Goal: Information Seeking & Learning: Compare options

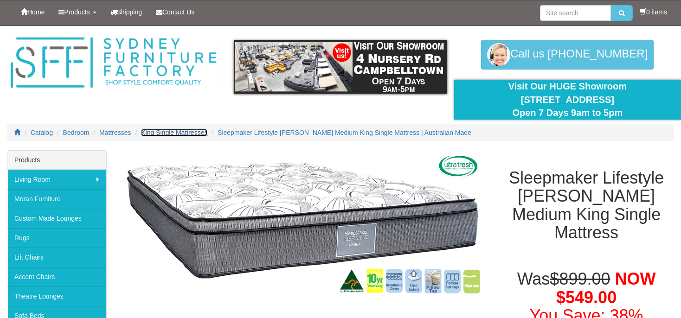
click at [192, 136] on span "King Single Mattresses" at bounding box center [174, 132] width 66 height 7
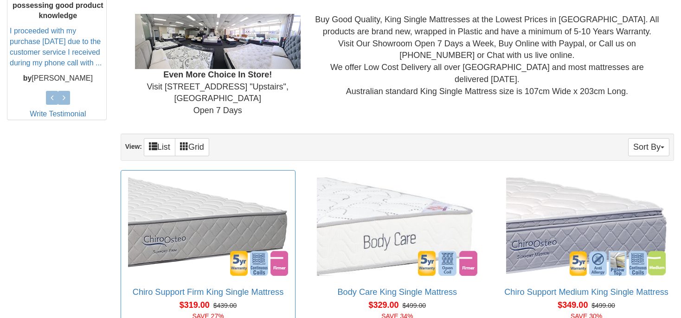
scroll to position [490, 0]
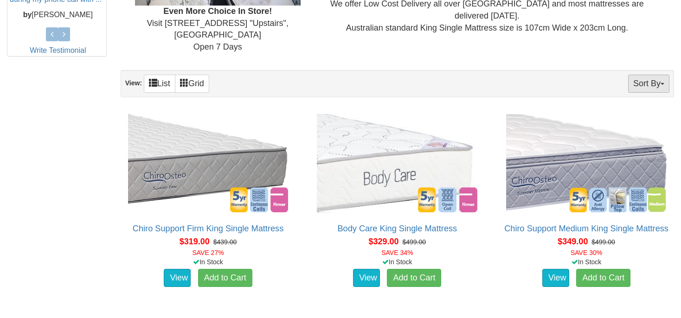
click at [639, 75] on button "Sort By" at bounding box center [648, 84] width 41 height 18
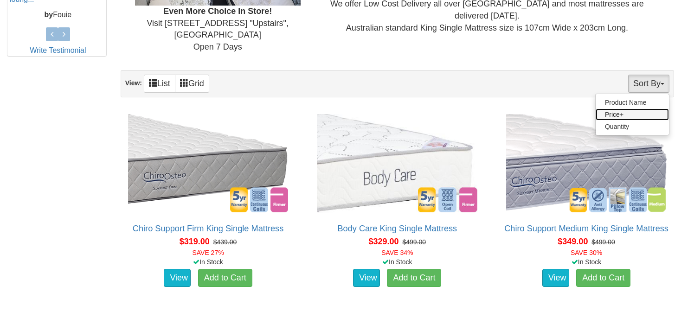
click at [624, 109] on link "Price+" at bounding box center [632, 115] width 73 height 12
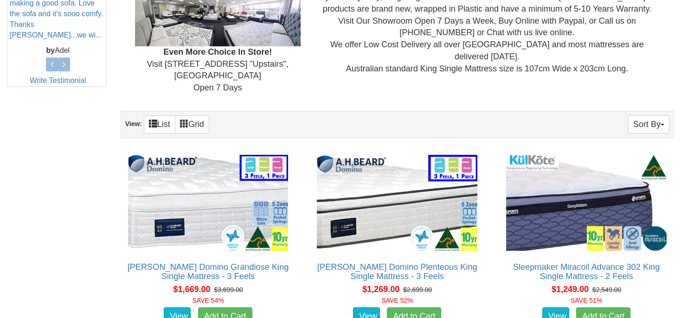
scroll to position [441, 0]
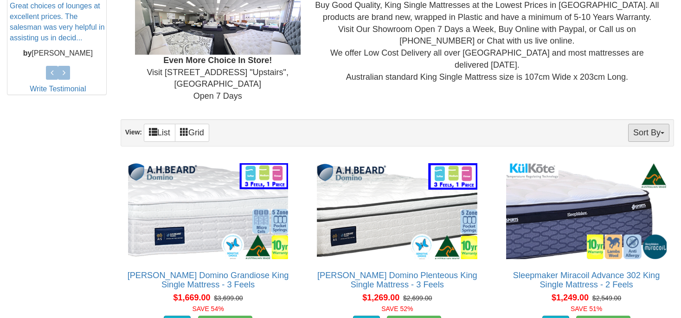
click at [660, 124] on button "Sort By" at bounding box center [648, 133] width 41 height 18
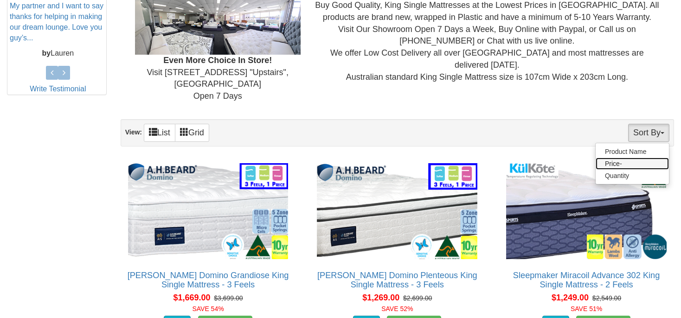
click at [617, 158] on link "Price-" at bounding box center [632, 164] width 73 height 12
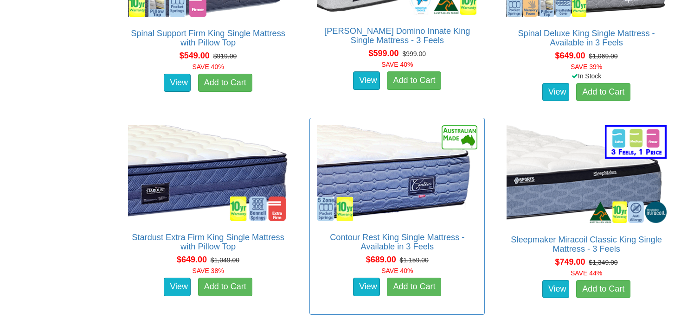
scroll to position [1323, 0]
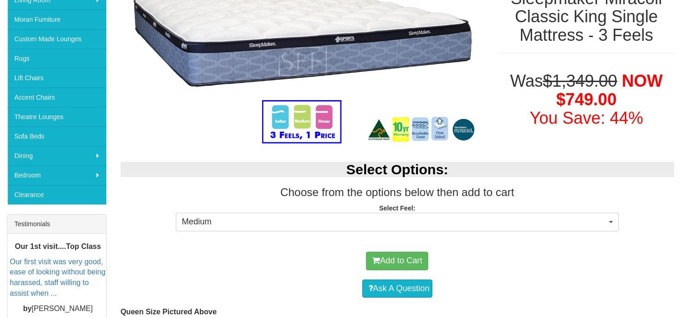
scroll to position [196, 0]
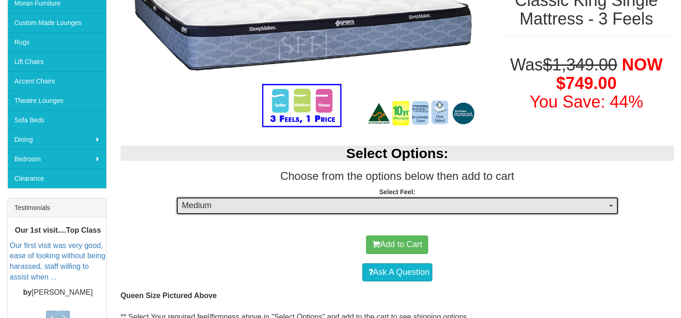
click at [391, 208] on span "Medium" at bounding box center [394, 206] width 425 height 12
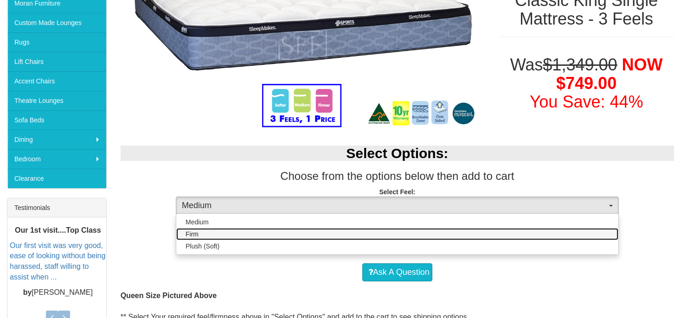
click at [319, 239] on link "Firm" at bounding box center [397, 234] width 442 height 12
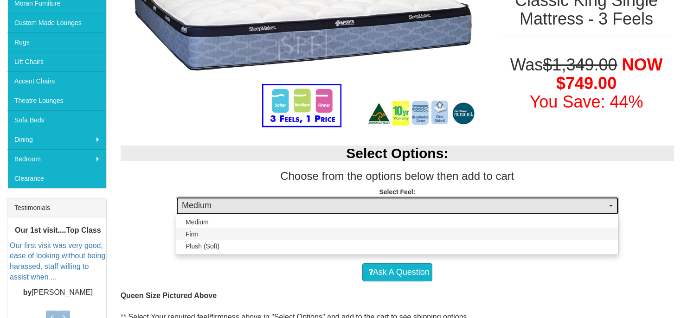
select select "1381"
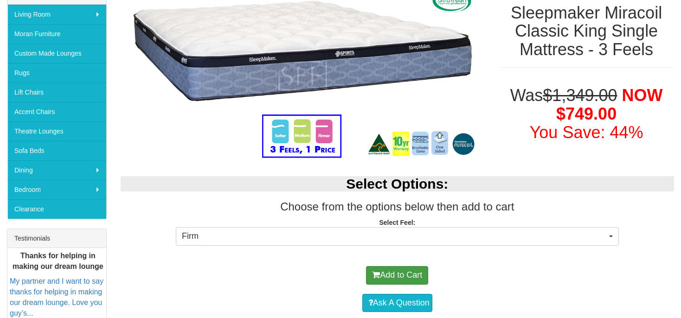
scroll to position [147, 0]
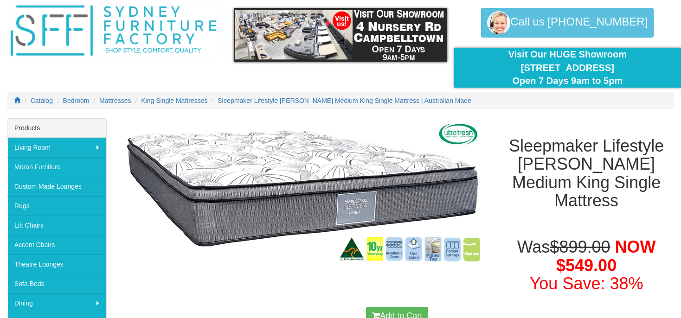
scroll to position [49, 0]
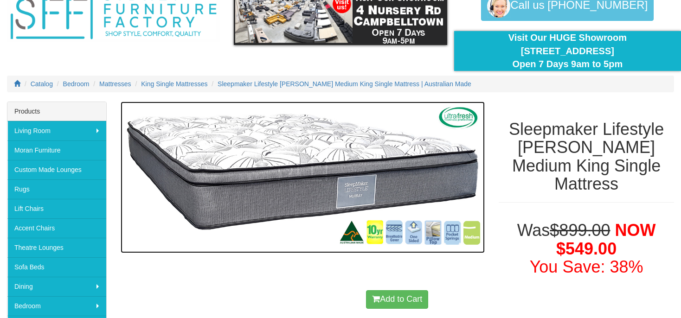
click at [299, 187] on img at bounding box center [303, 178] width 365 height 152
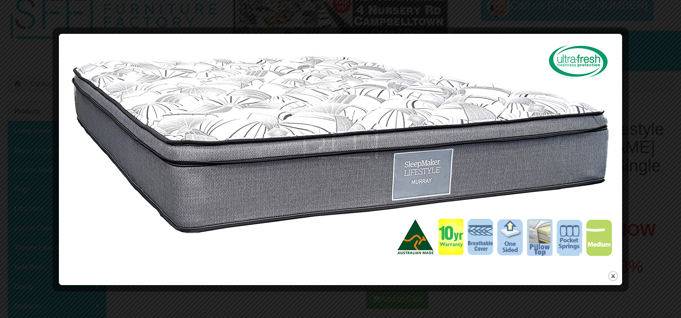
click at [376, 137] on img at bounding box center [340, 153] width 557 height 232
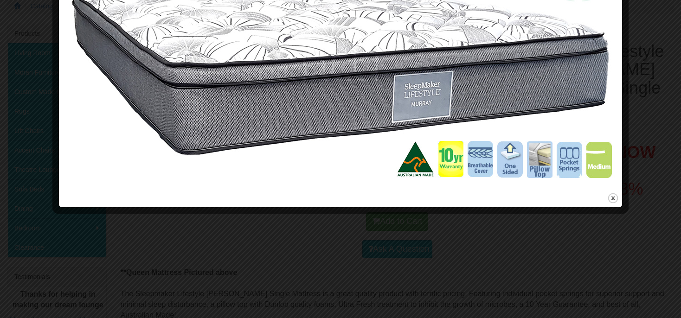
scroll to position [196, 0]
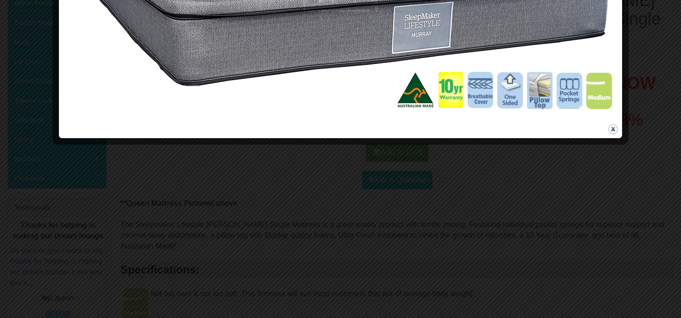
click at [614, 129] on button "close" at bounding box center [613, 129] width 12 height 12
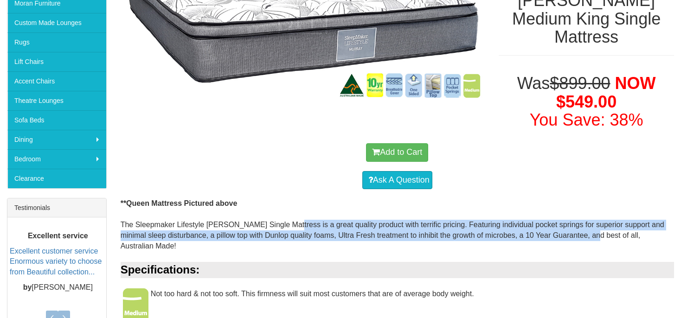
drag, startPoint x: 296, startPoint y: 207, endPoint x: 572, endPoint y: 213, distance: 276.2
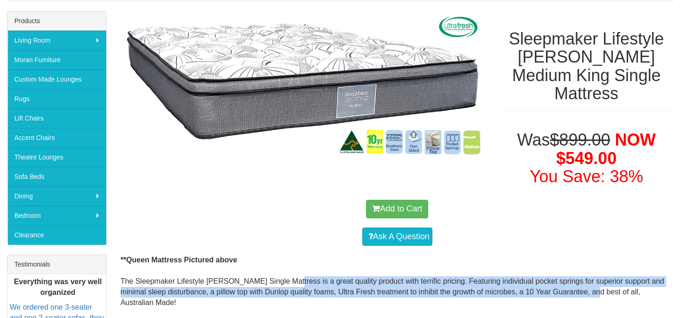
scroll to position [49, 0]
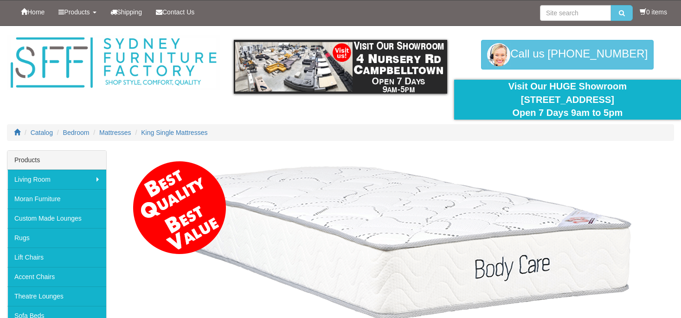
scroll to position [441, 0]
